Goal: Find contact information: Find contact information

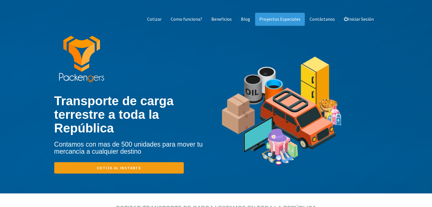
click at [318, 18] on link "Contáctanos" at bounding box center [322, 19] width 34 height 13
click at [329, 17] on link "Contáctanos" at bounding box center [322, 19] width 34 height 13
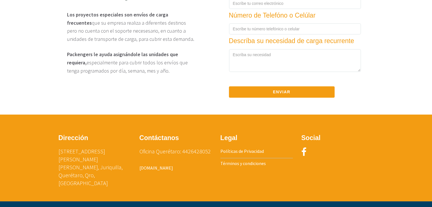
click at [163, 163] on link "[EMAIL_ADDRESS][DOMAIN_NAME]" at bounding box center [173, 160] width 69 height 6
click at [176, 163] on link "[EMAIL_ADDRESS][DOMAIN_NAME]" at bounding box center [173, 160] width 69 height 6
drag, startPoint x: 187, startPoint y: 164, endPoint x: 137, endPoint y: 164, distance: 50.2
click at [137, 164] on div "Contáctanos Oficina Querétaro: 4426428052 [EMAIL_ADDRESS][DOMAIN_NAME] [DOMAIN_…" at bounding box center [175, 156] width 81 height 49
copy link "[EMAIL_ADDRESS][DOMAIN_NAME]"
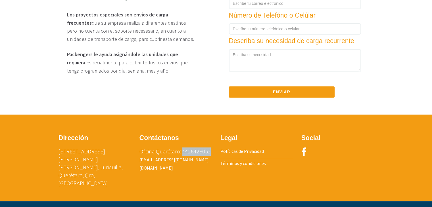
drag, startPoint x: 182, startPoint y: 154, endPoint x: 211, endPoint y: 155, distance: 29.2
click at [211, 155] on p "Oficina Querétaro: 4426428052 [EMAIL_ADDRESS][DOMAIN_NAME] [DOMAIN_NAME]" at bounding box center [175, 160] width 72 height 24
copy p "4426428052"
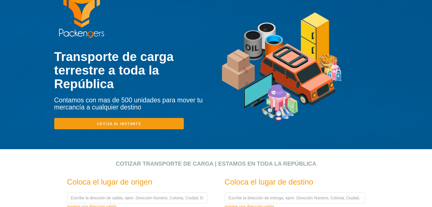
scroll to position [0, 0]
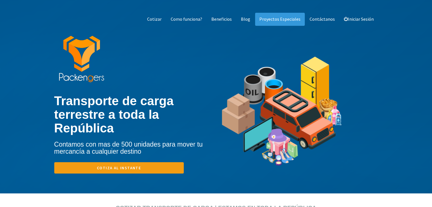
click at [16, 35] on div "Cotizar Como funciona? Beneficios Blog Proyectos Especiales Contáctanos Iniciar…" at bounding box center [216, 97] width 432 height 194
